Goal: Task Accomplishment & Management: Manage account settings

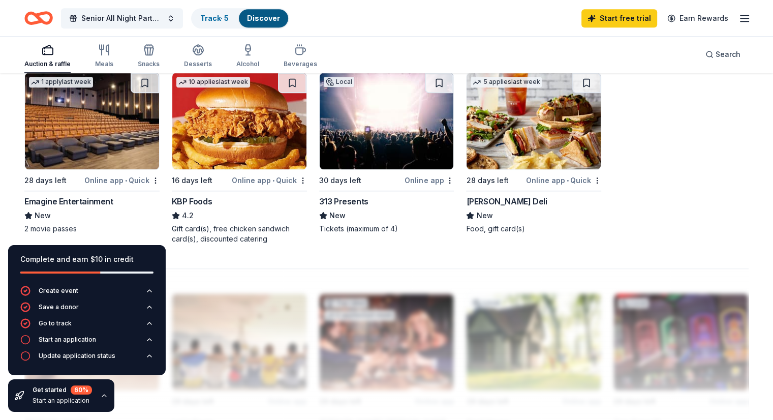
scroll to position [705, 0]
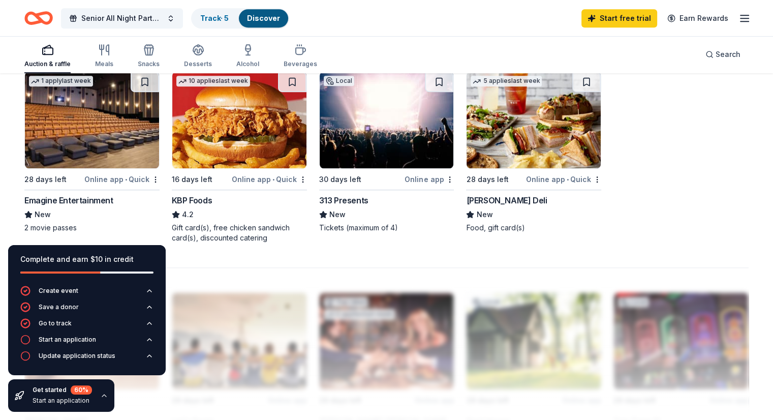
click at [73, 203] on div "Emagine Entertainment" at bounding box center [68, 200] width 89 height 12
click at [228, 16] on link "Track · 5" at bounding box center [214, 18] width 28 height 9
click at [229, 19] on link "Track · 5" at bounding box center [214, 18] width 28 height 9
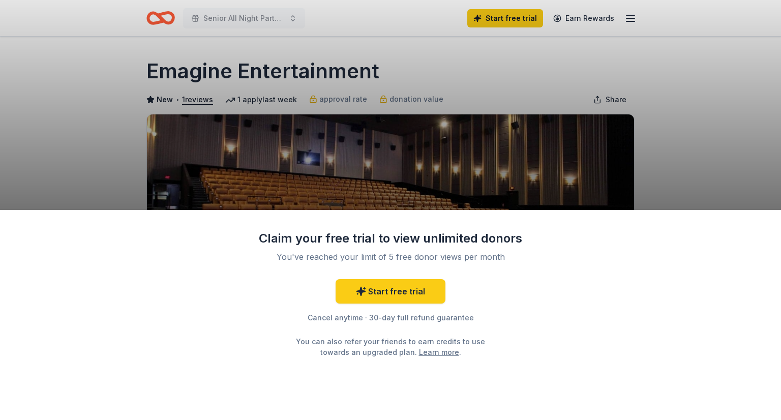
scroll to position [310, 0]
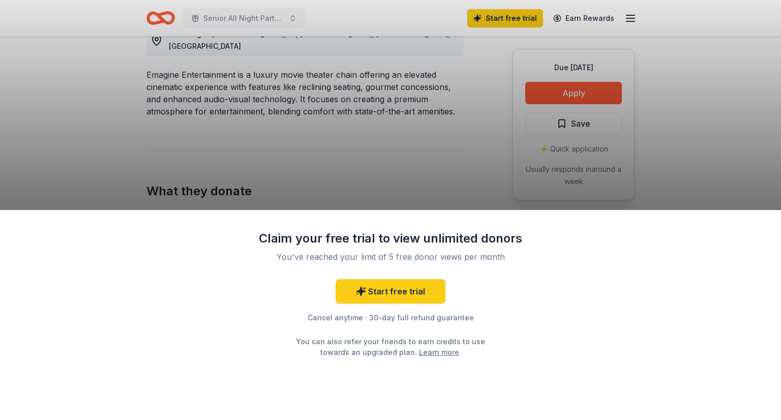
click at [387, 286] on link "Start free trial" at bounding box center [391, 291] width 110 height 24
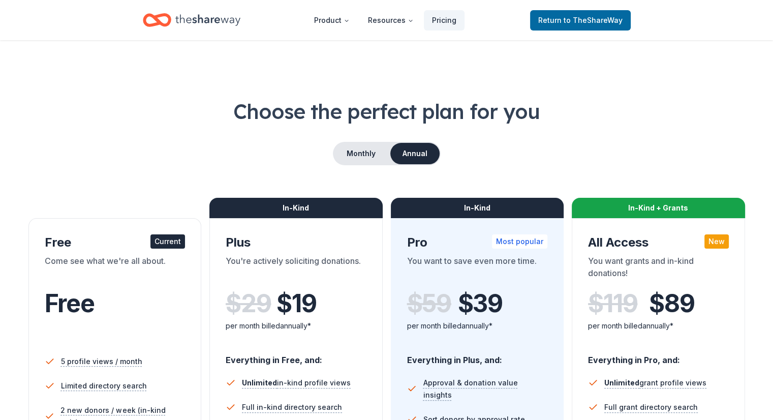
drag, startPoint x: 395, startPoint y: 288, endPoint x: 94, endPoint y: 188, distance: 317.8
click at [94, 188] on div "Choose the perfect plan for you Monthly Annual Free Current Come see what we're…" at bounding box center [386, 366] width 725 height 538
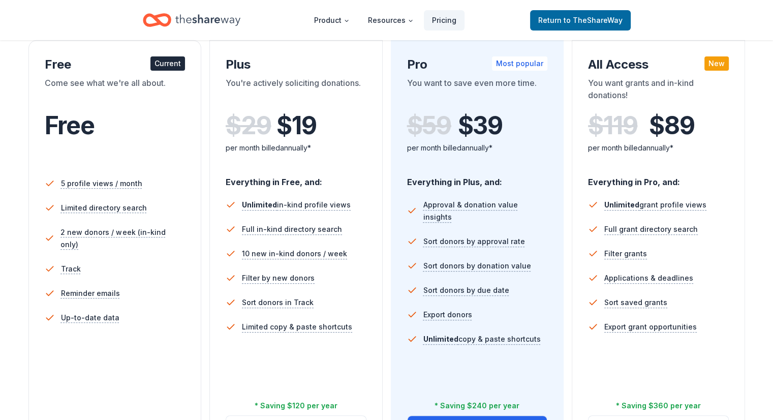
scroll to position [183, 0]
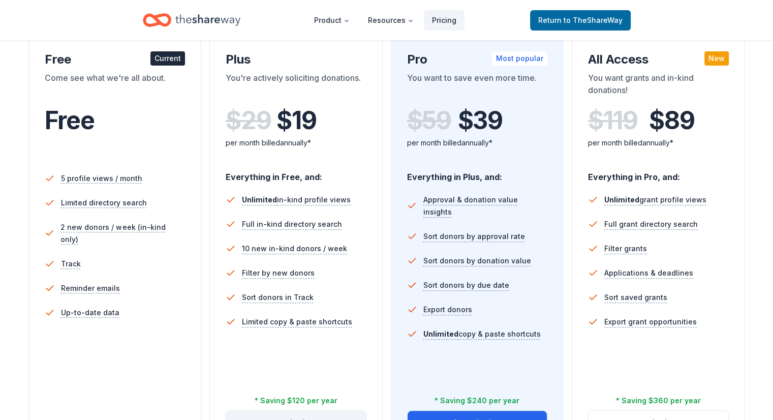
click at [311, 411] on button "Try for free" at bounding box center [296, 423] width 140 height 24
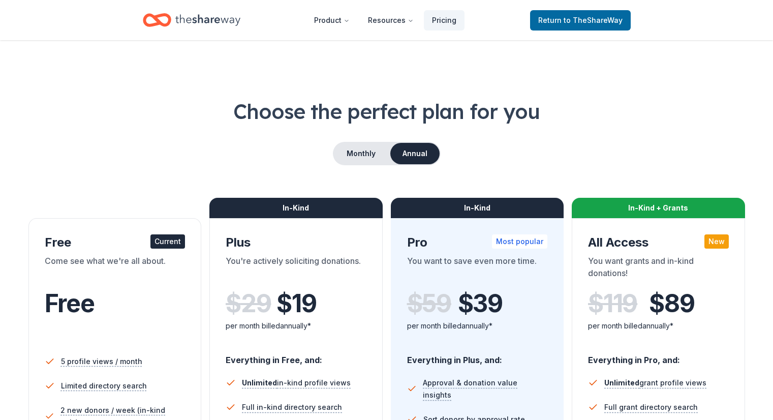
scroll to position [183, 0]
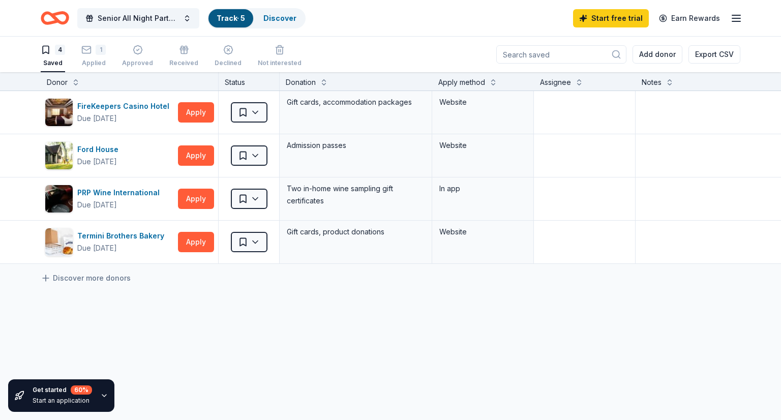
drag, startPoint x: 0, startPoint y: 0, endPoint x: 454, endPoint y: 276, distance: 531.1
click at [454, 276] on div "Discover more donors" at bounding box center [414, 278] width 829 height 28
click at [92, 57] on div "1 Applied" at bounding box center [93, 56] width 24 height 22
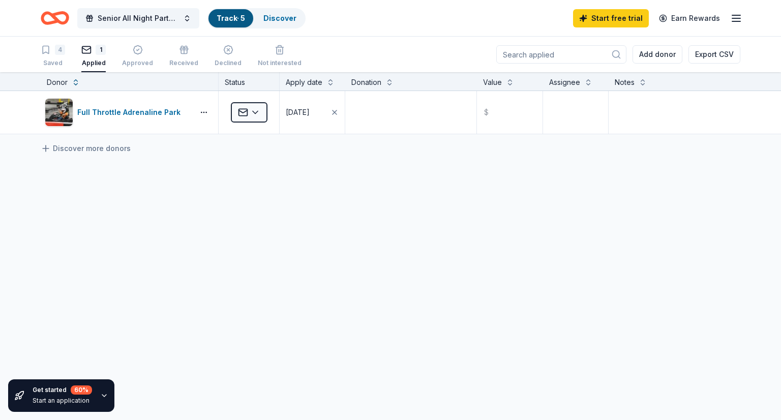
click at [163, 171] on div "Full Throttle Adrenaline Park Applied 08/19/2025 $ Discover more donors" at bounding box center [390, 208] width 781 height 234
click at [257, 117] on html "Senior All Night Party Halloween Fundraiser Track · 5 Discover Start free trial…" at bounding box center [390, 210] width 781 height 420
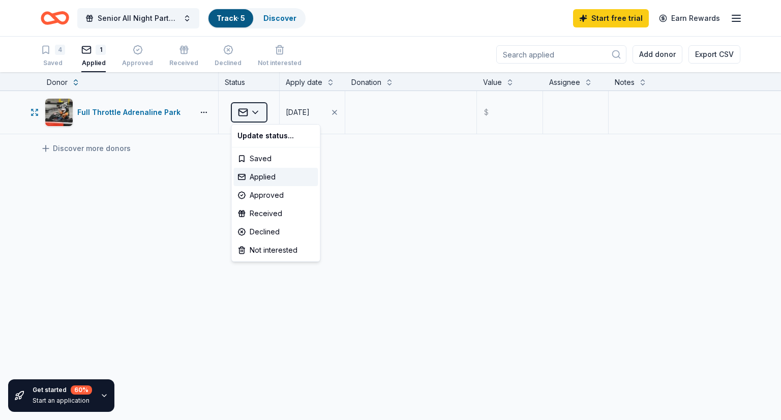
click at [257, 117] on html "Senior All Night Party Halloween Fundraiser Track · 5 Discover Start free trial…" at bounding box center [390, 210] width 781 height 420
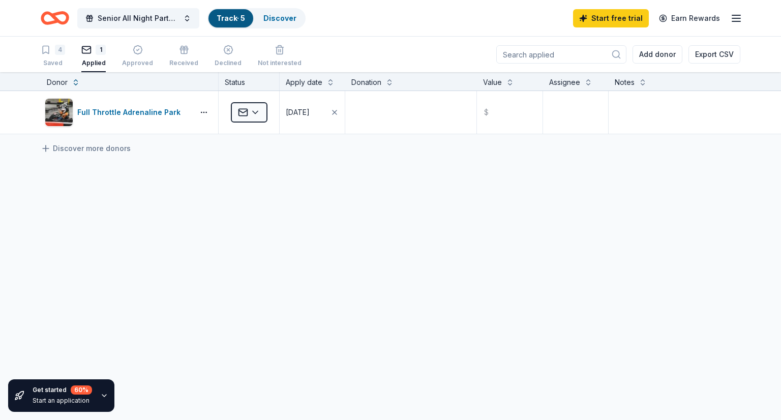
click at [460, 211] on div "Full Throttle Adrenaline Park Applied 08/19/2025 $ Discover more donors" at bounding box center [390, 208] width 781 height 234
click at [151, 17] on span "Senior All Night Party [DATE] Fundraiser" at bounding box center [138, 18] width 81 height 12
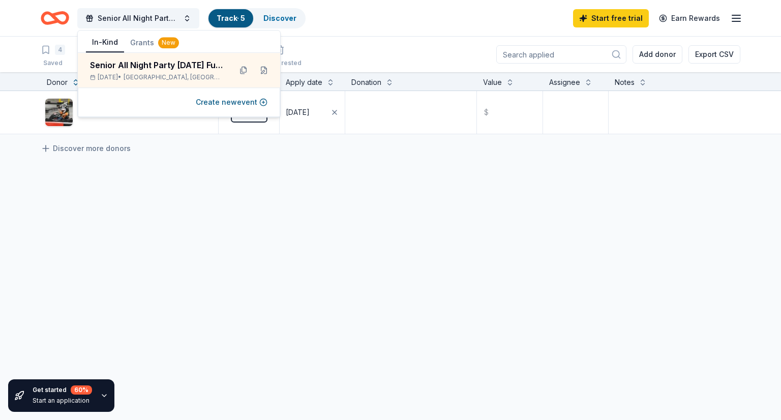
click at [64, 14] on icon "Home" at bounding box center [60, 18] width 16 height 10
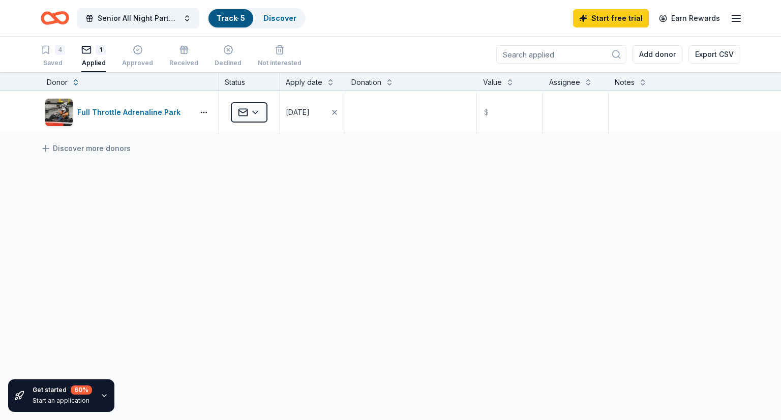
click at [51, 17] on icon "Home" at bounding box center [55, 18] width 28 height 24
